Goal: Information Seeking & Learning: Learn about a topic

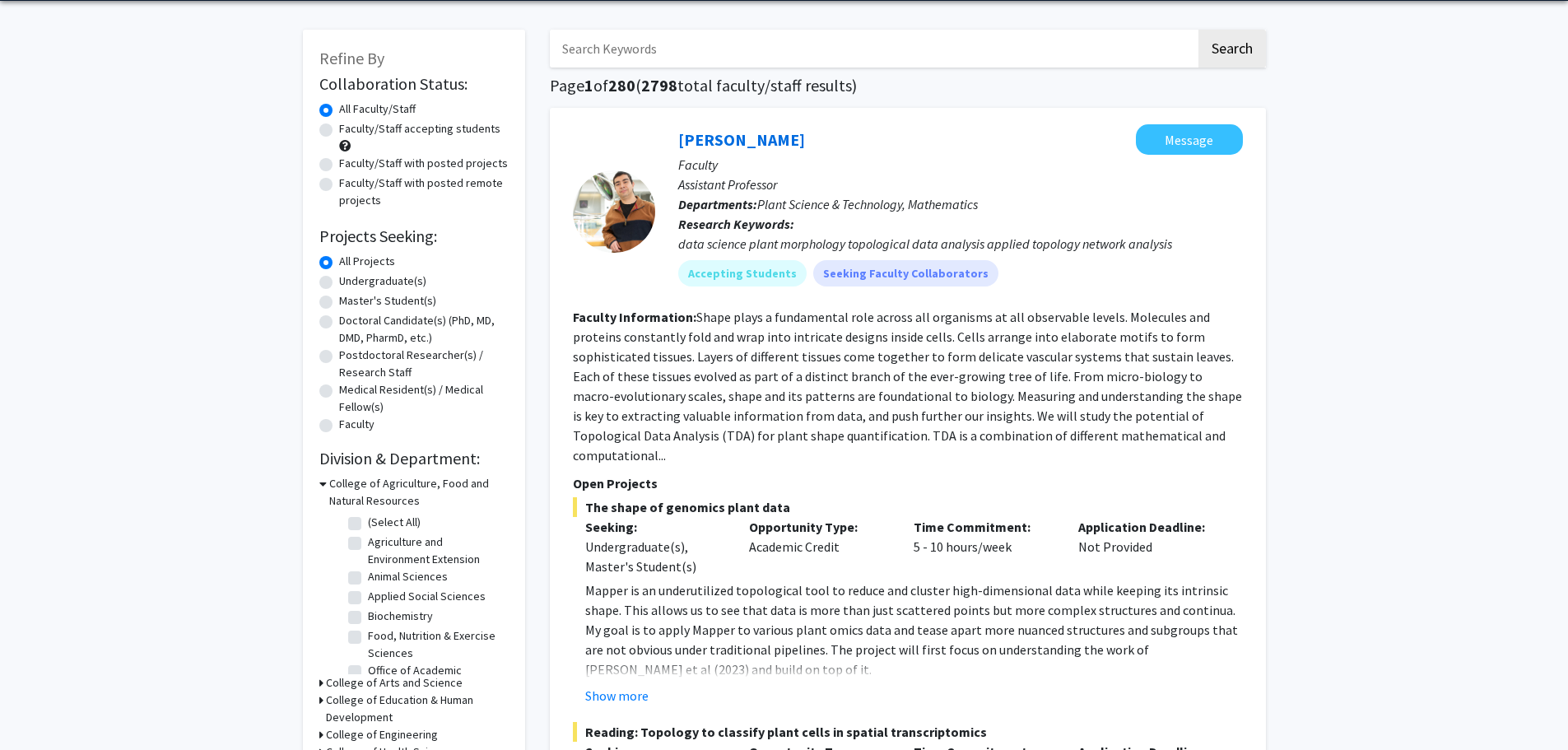
scroll to position [164, 0]
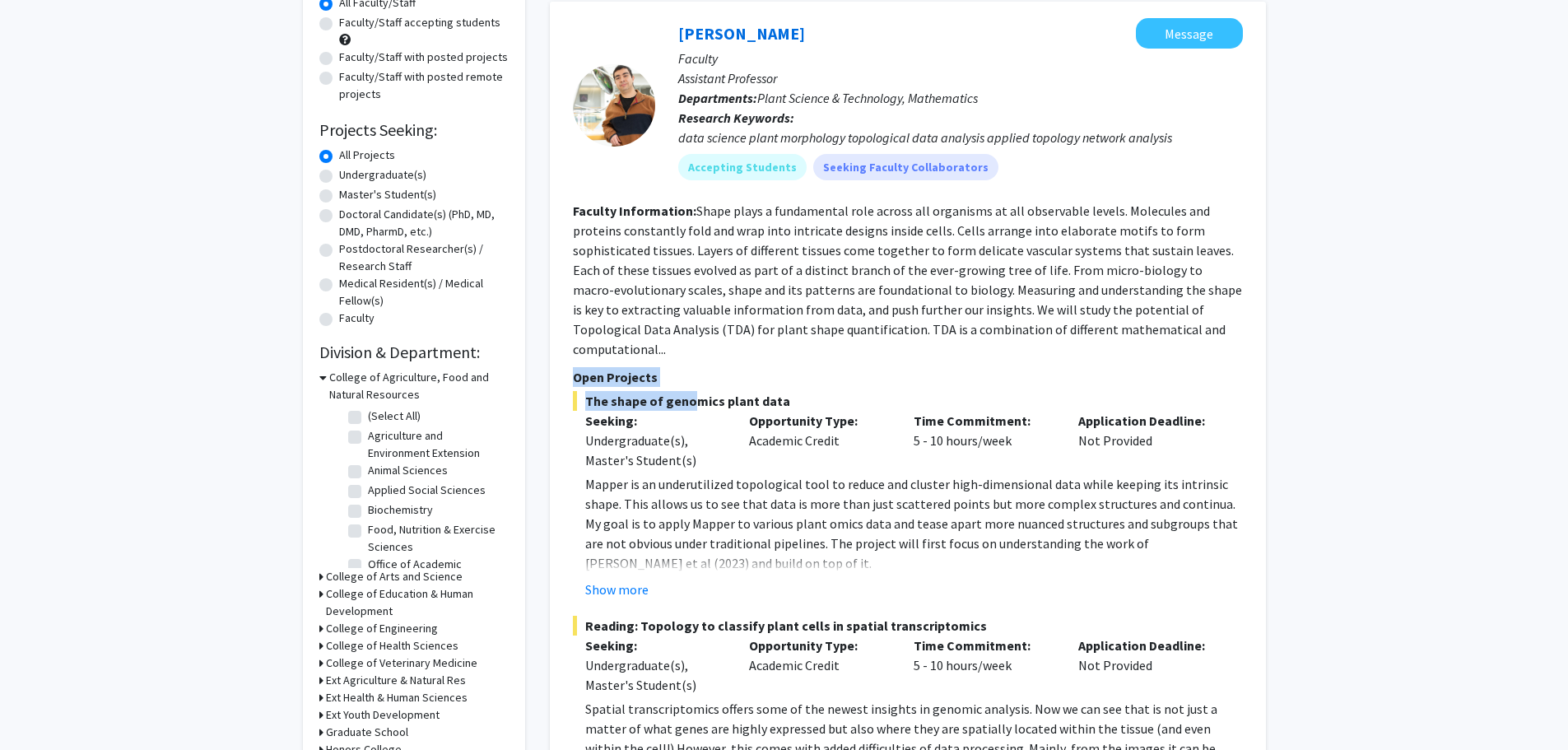
drag, startPoint x: 571, startPoint y: 358, endPoint x: 683, endPoint y: 367, distance: 112.4
click at [683, 367] on div "[PERSON_NAME] Message Faculty Assistant Professor Departments: Plant Science & …" at bounding box center [907, 421] width 716 height 839
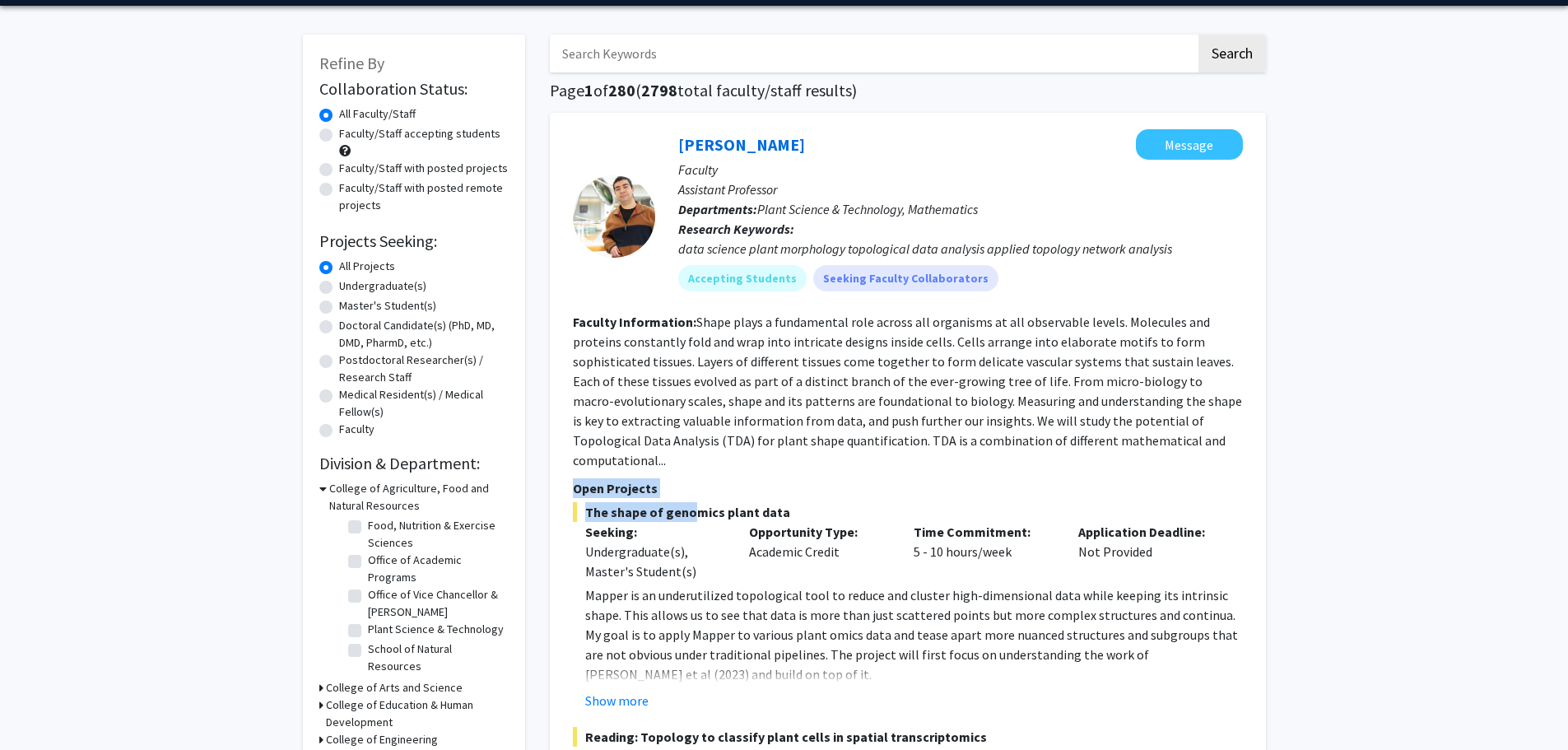
scroll to position [83, 0]
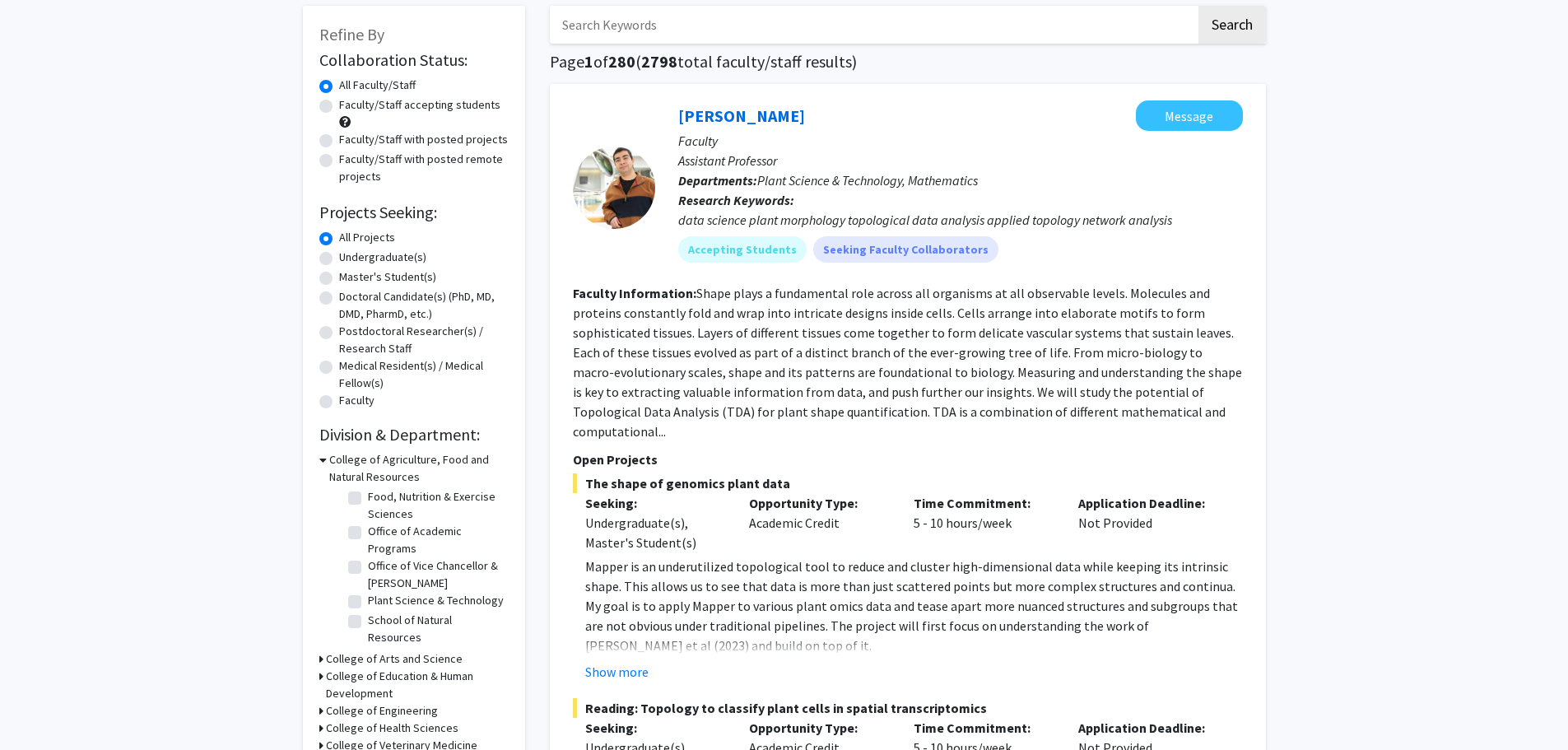
click at [368, 622] on label "School of Natural Resources" at bounding box center [436, 628] width 136 height 35
click at [368, 622] on input "School of Natural Resources" at bounding box center [373, 616] width 11 height 11
checkbox input "true"
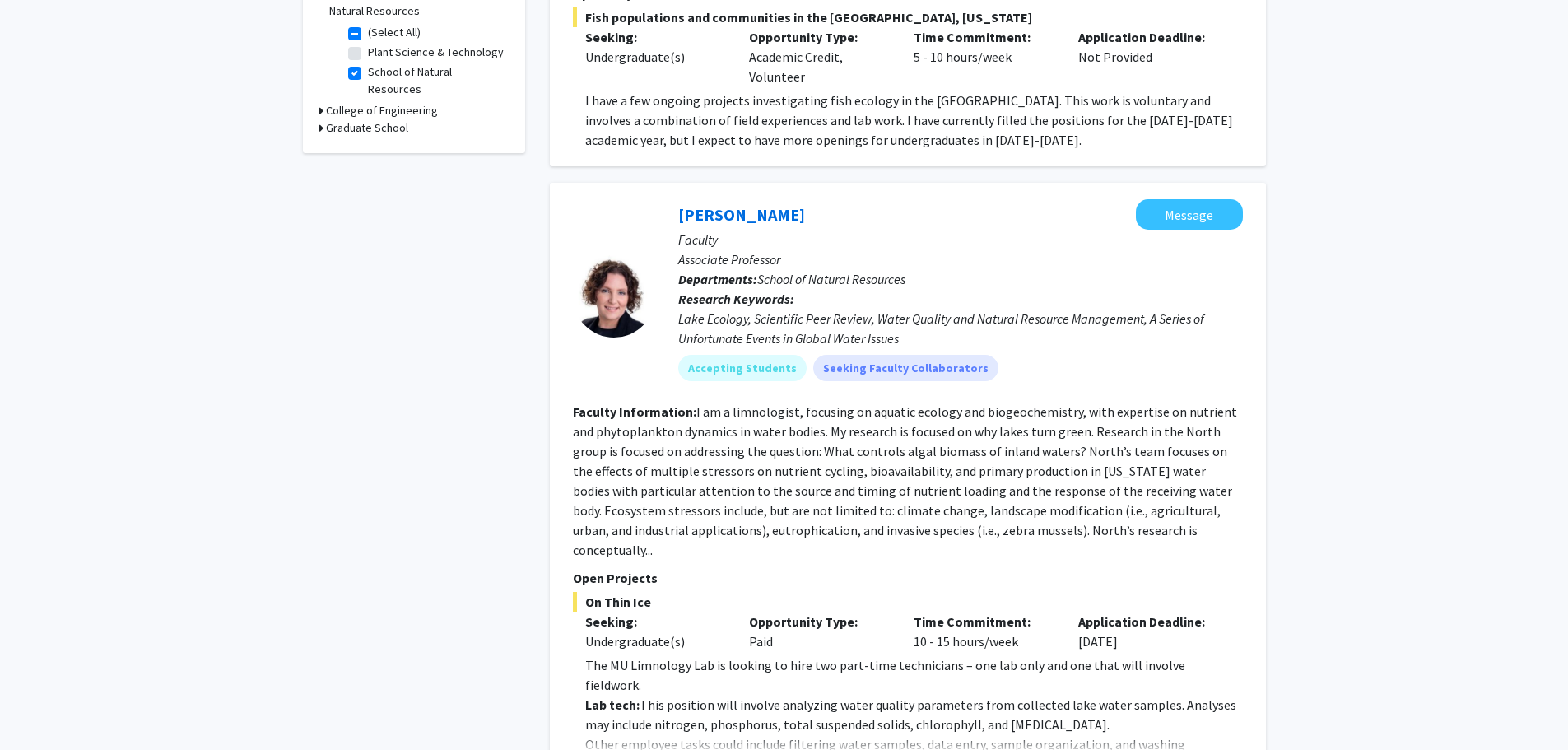
scroll to position [576, 0]
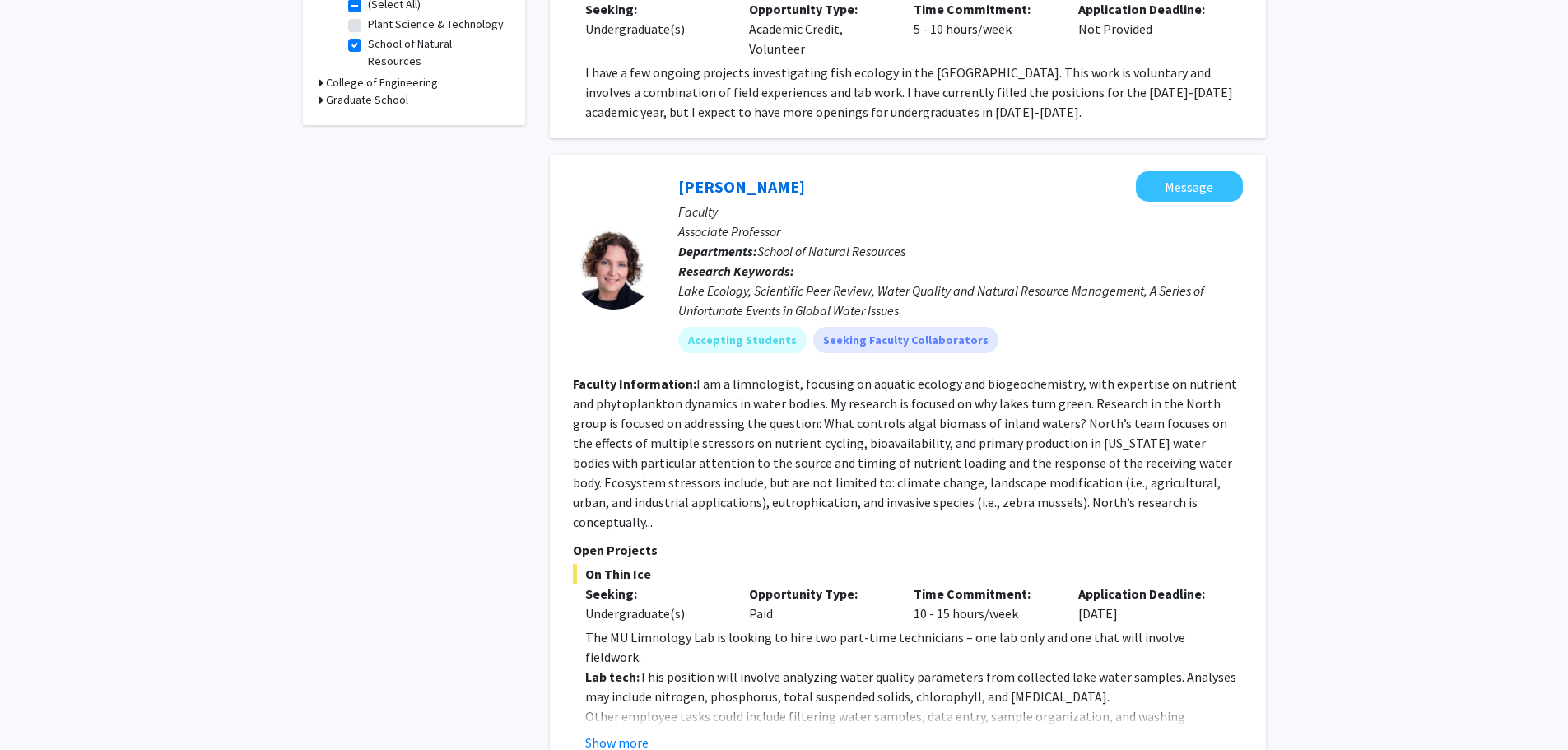
drag, startPoint x: 747, startPoint y: 574, endPoint x: 787, endPoint y: 575, distance: 40.0
click at [787, 583] on div "Opportunity Type: Paid" at bounding box center [818, 603] width 164 height 39
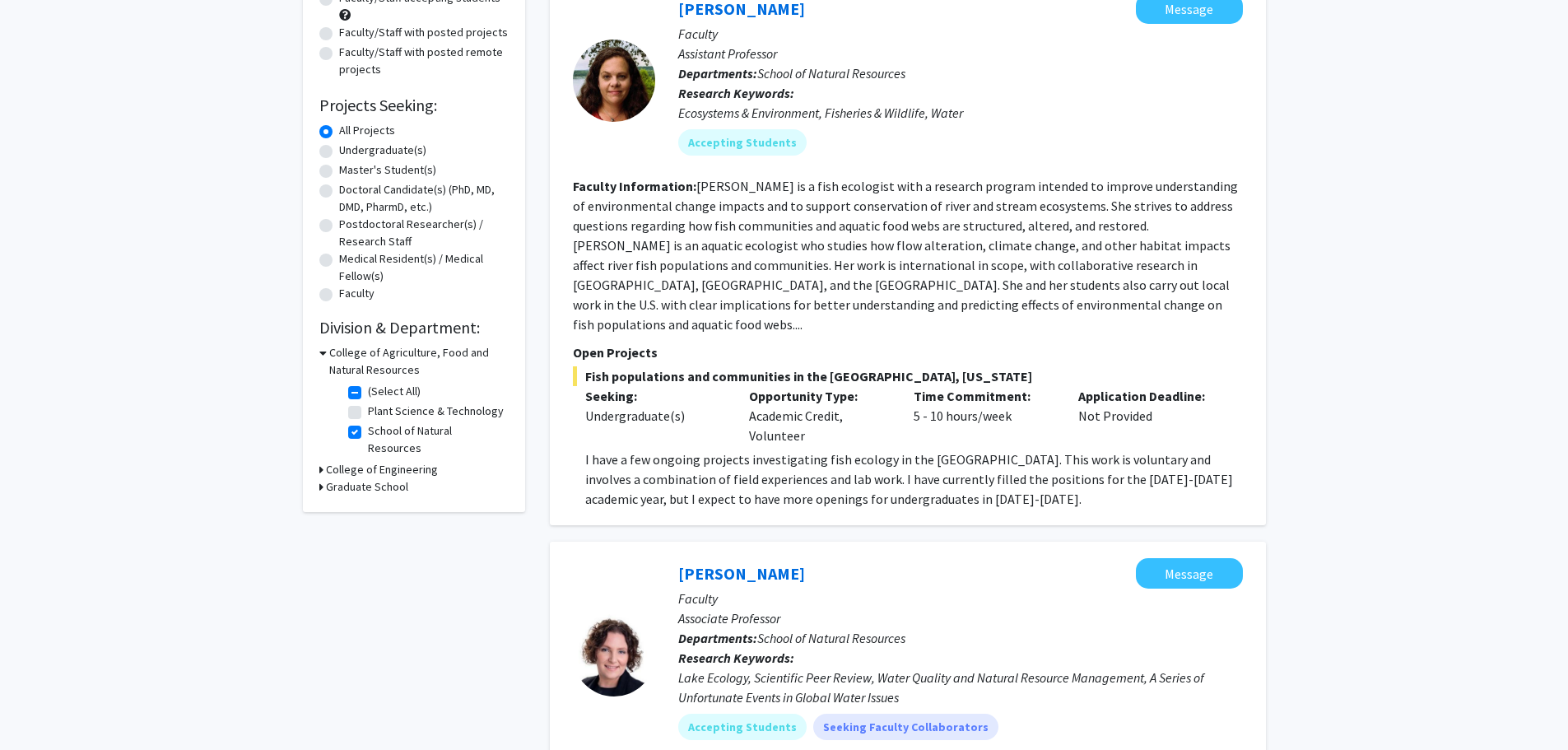
scroll to position [0, 0]
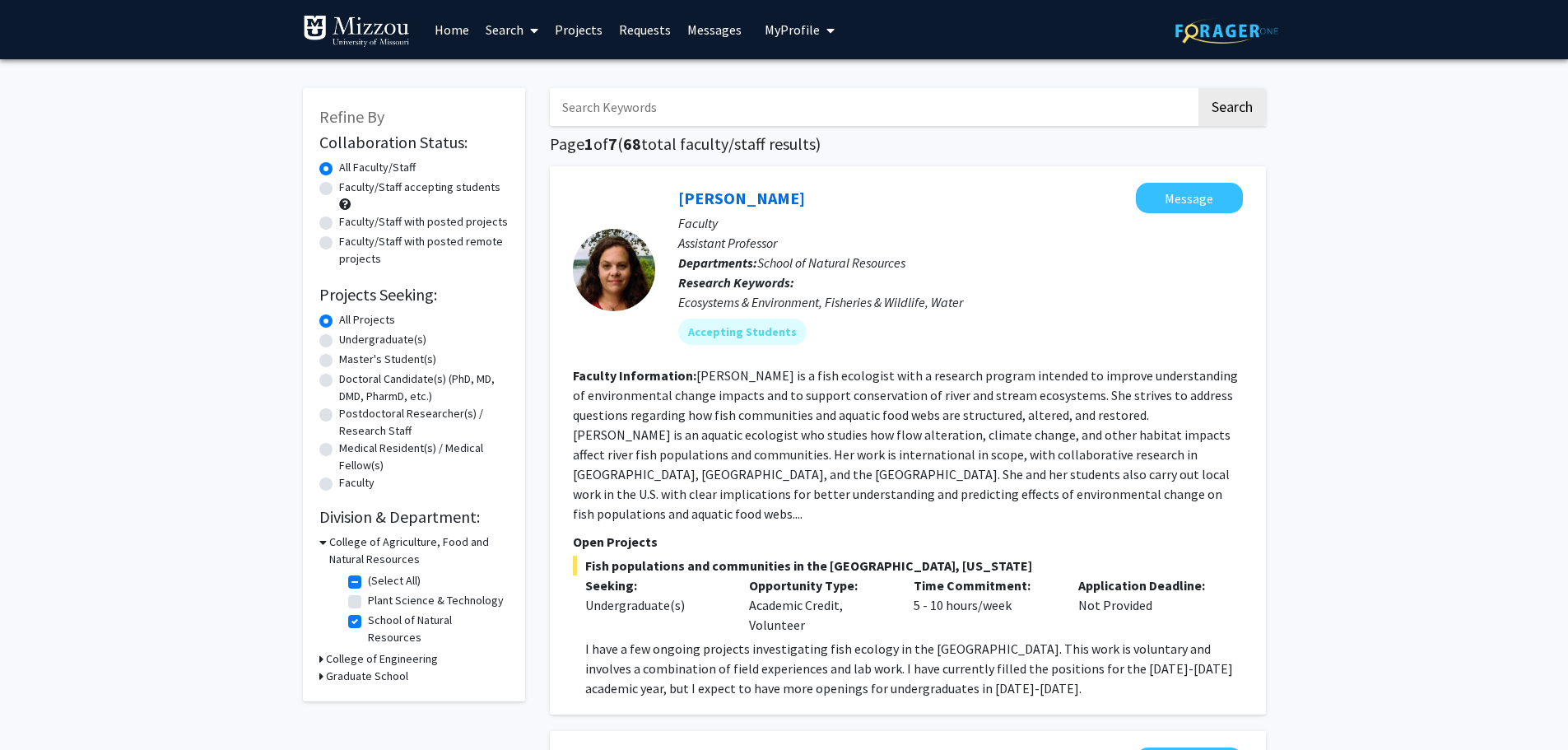
click at [339, 341] on label "Undergraduate(s)" at bounding box center [382, 340] width 87 height 17
click at [339, 341] on input "Undergraduate(s)" at bounding box center [344, 336] width 11 height 11
radio input "true"
